Goal: Information Seeking & Learning: Compare options

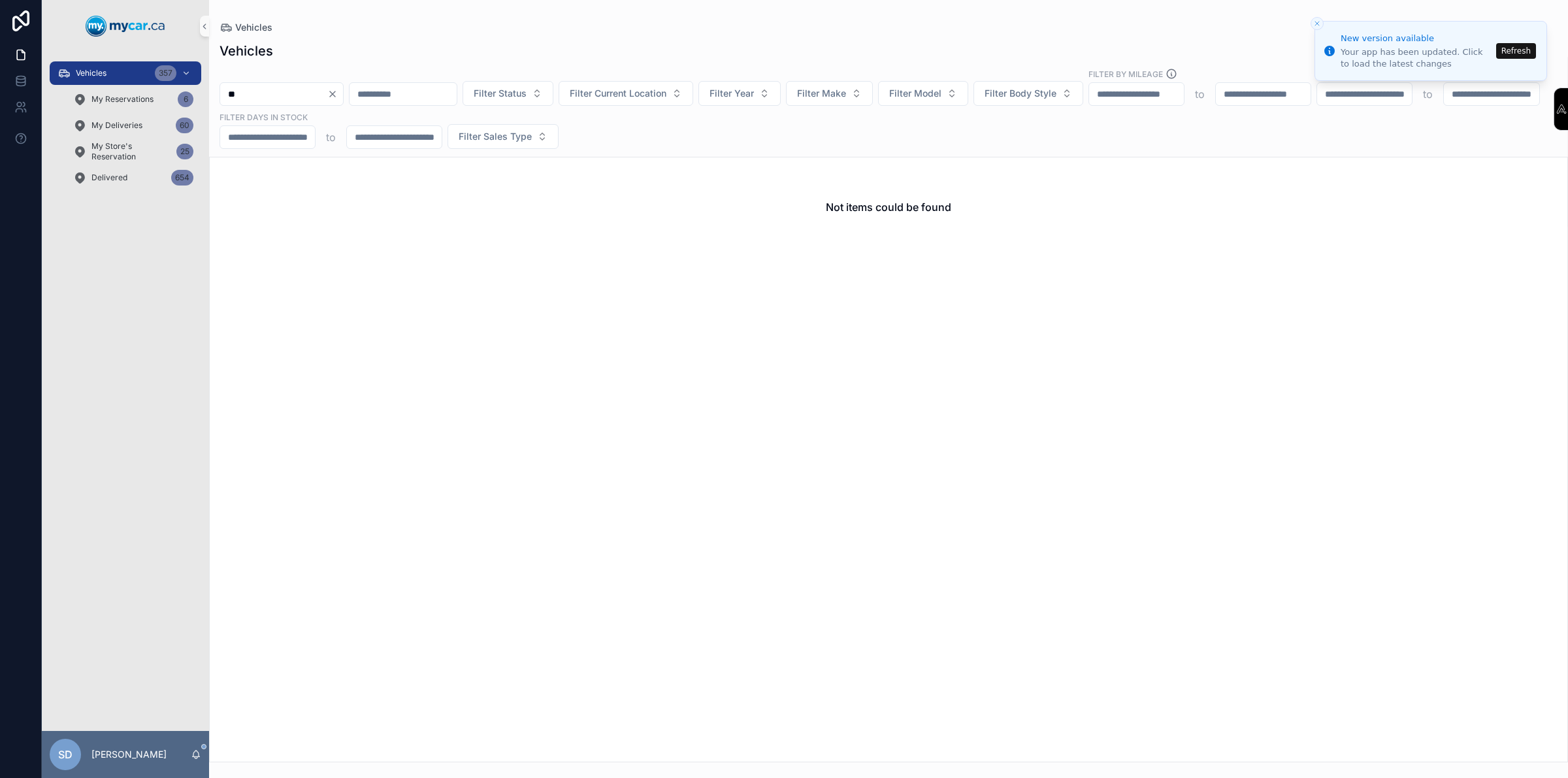
type input "*"
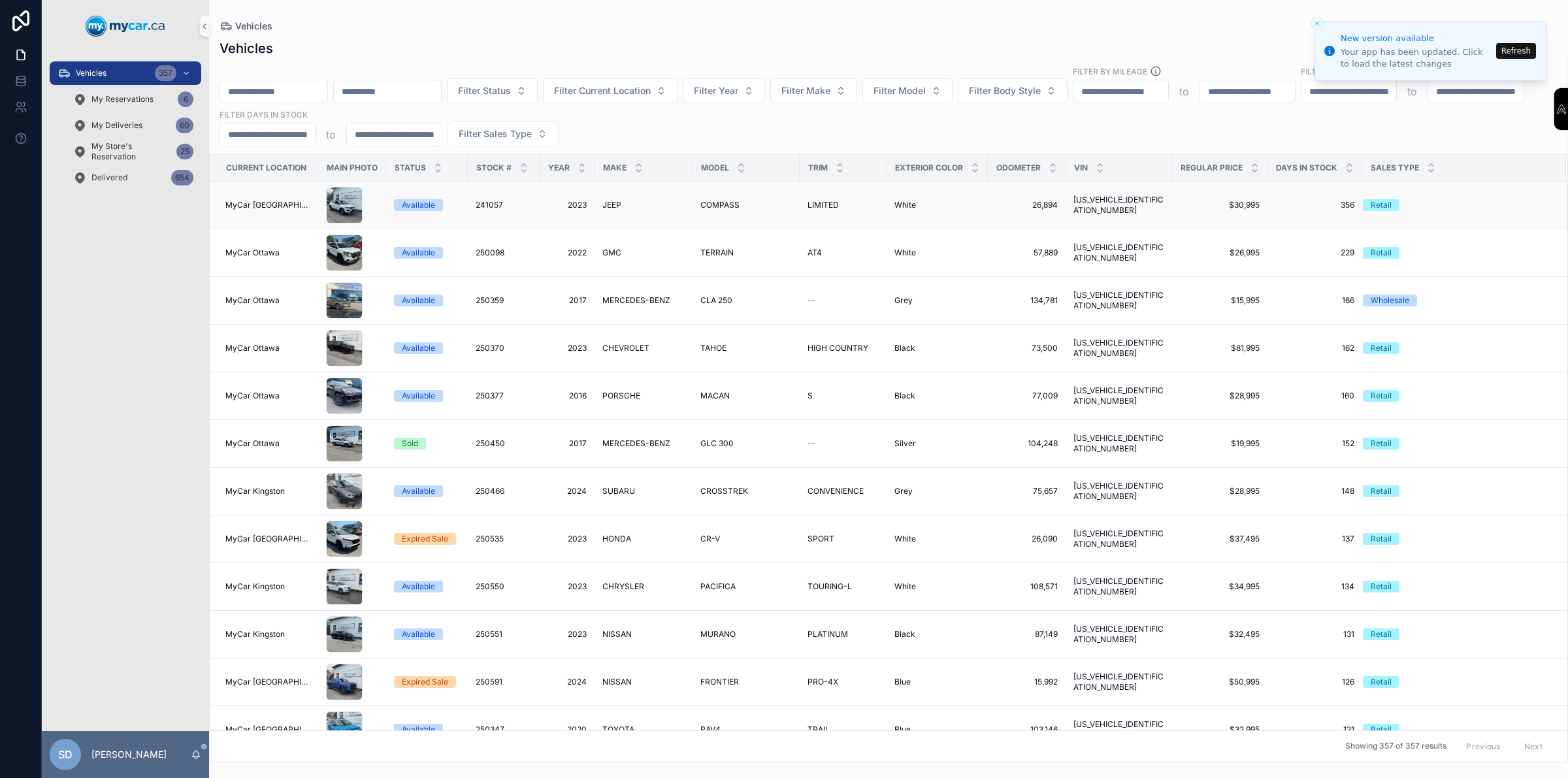
click at [292, 201] on div "MyCar [GEOGRAPHIC_DATA]" at bounding box center [268, 205] width 85 height 11
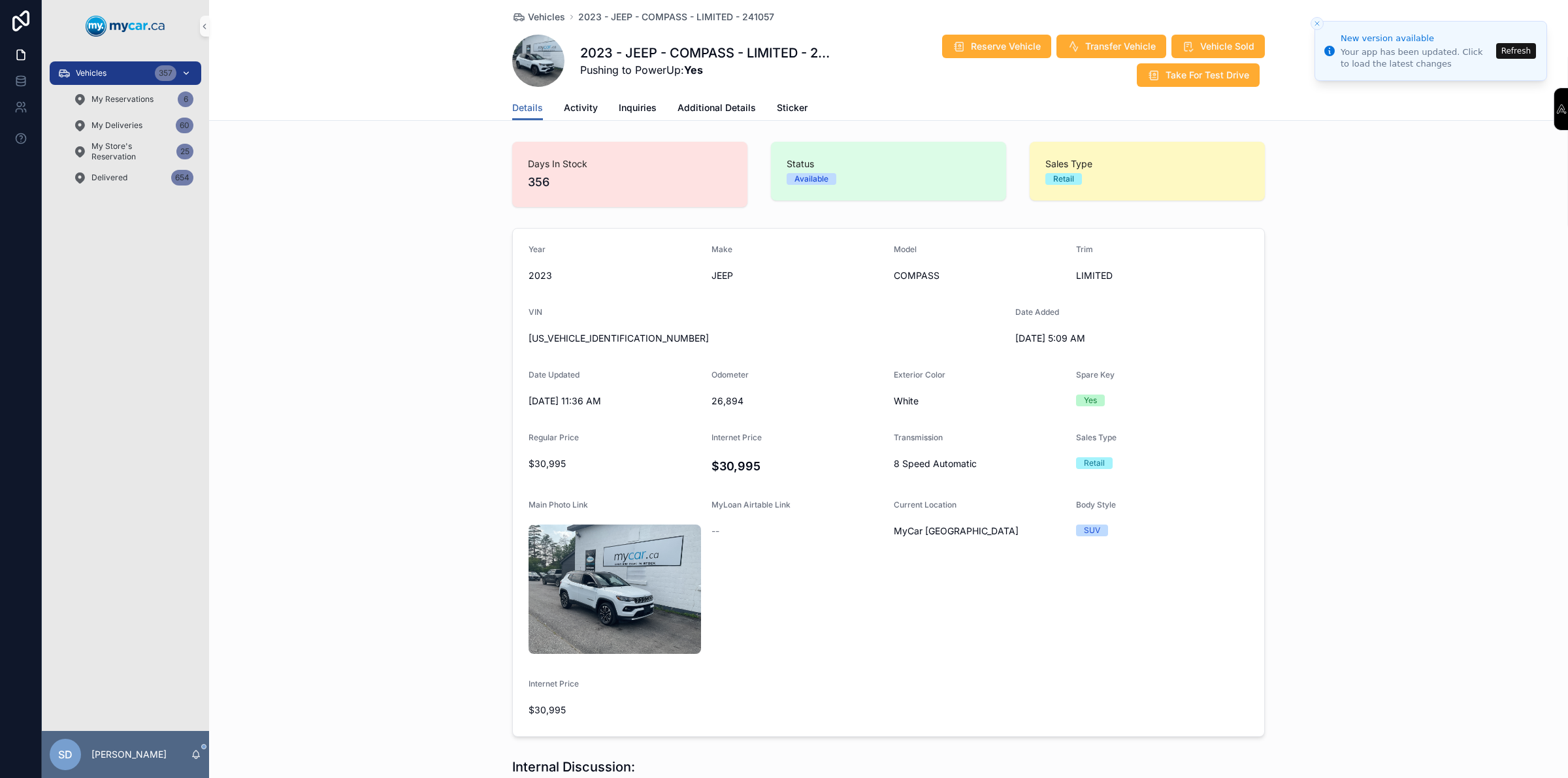
click at [97, 74] on span "Vehicles" at bounding box center [91, 73] width 31 height 11
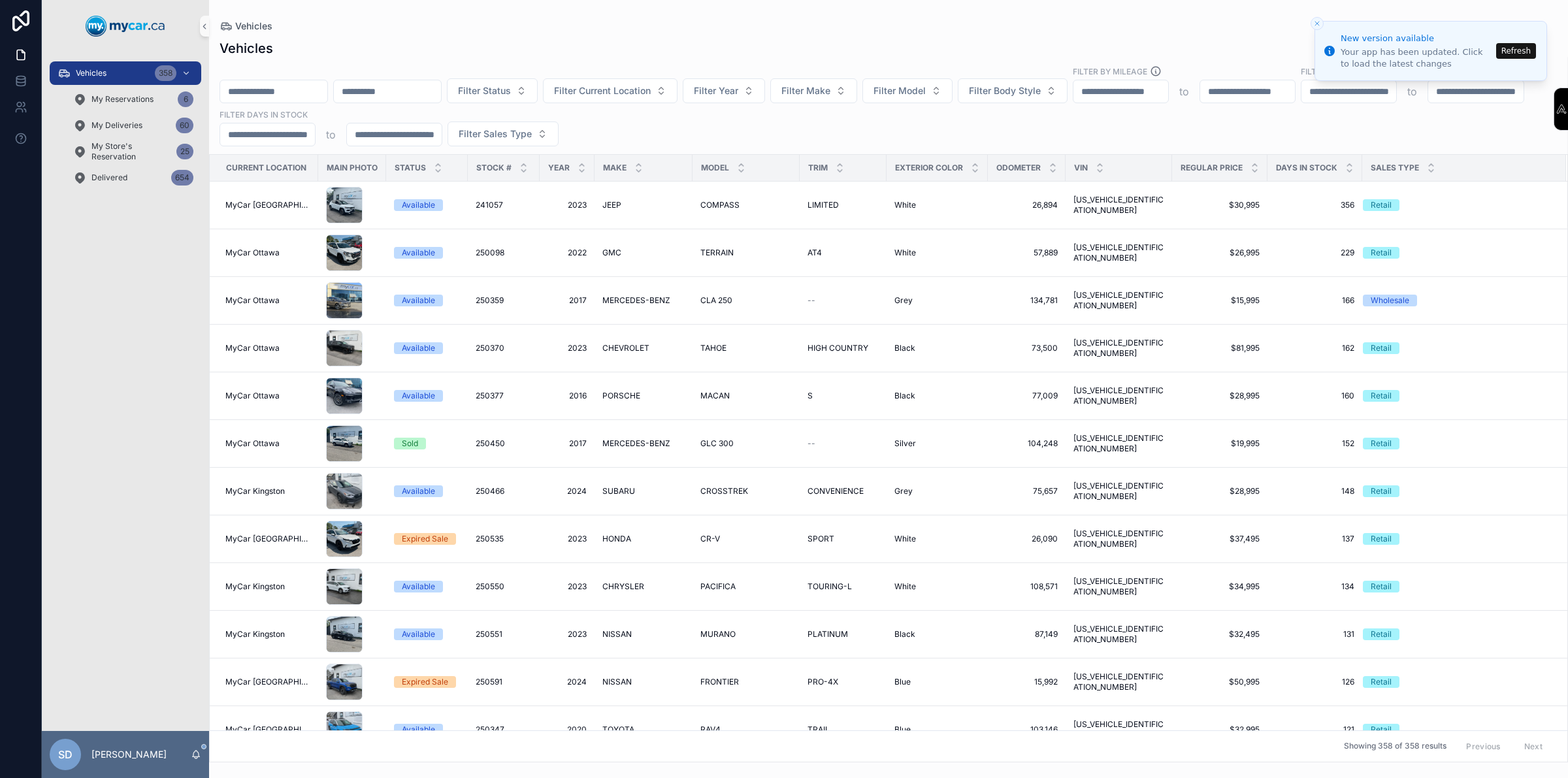
click at [1234, 167] on div "Regular Price" at bounding box center [1219, 168] width 94 height 25
click at [1251, 166] on icon "scrollable content" at bounding box center [1255, 170] width 9 height 9
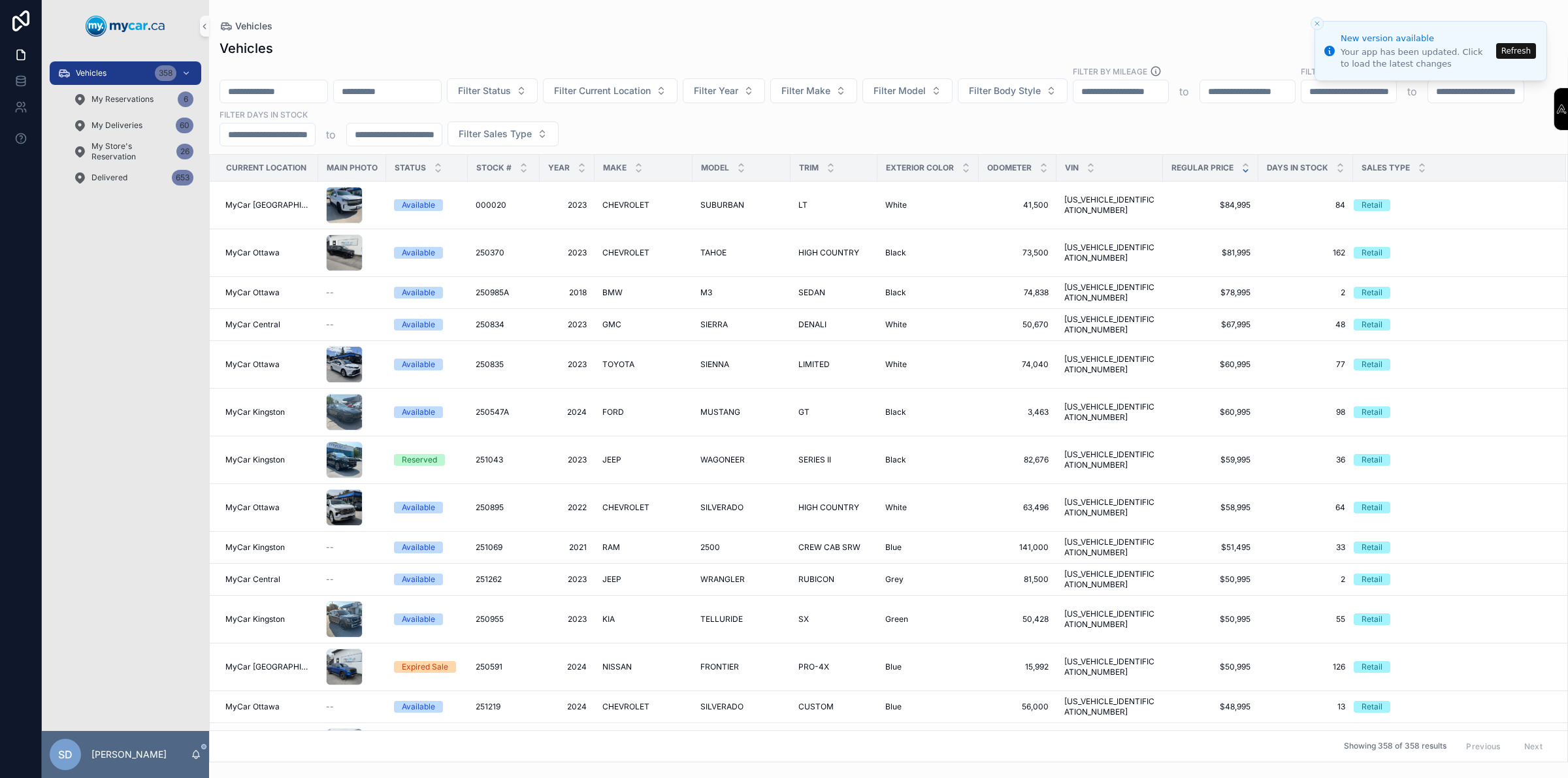
click at [1244, 164] on icon "scrollable content" at bounding box center [1246, 164] width 5 height 2
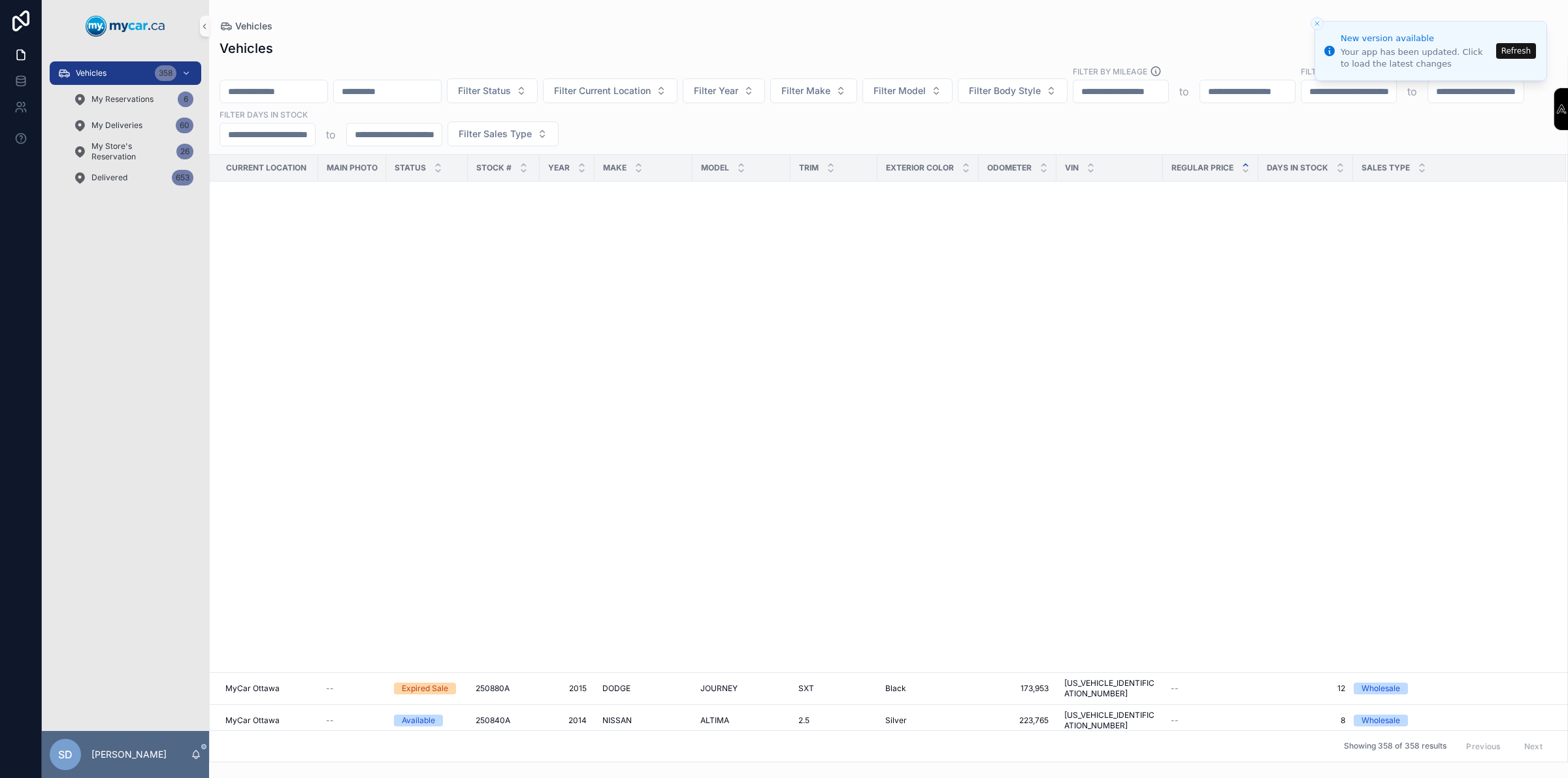
scroll to position [732, 0]
